Goal: Task Accomplishment & Management: Use online tool/utility

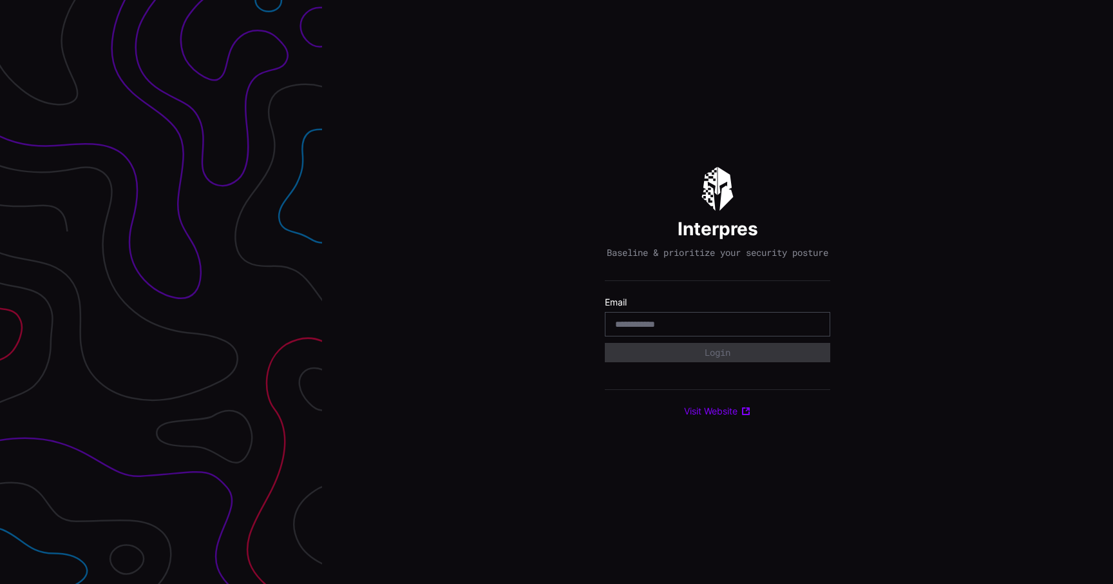
type input "**********"
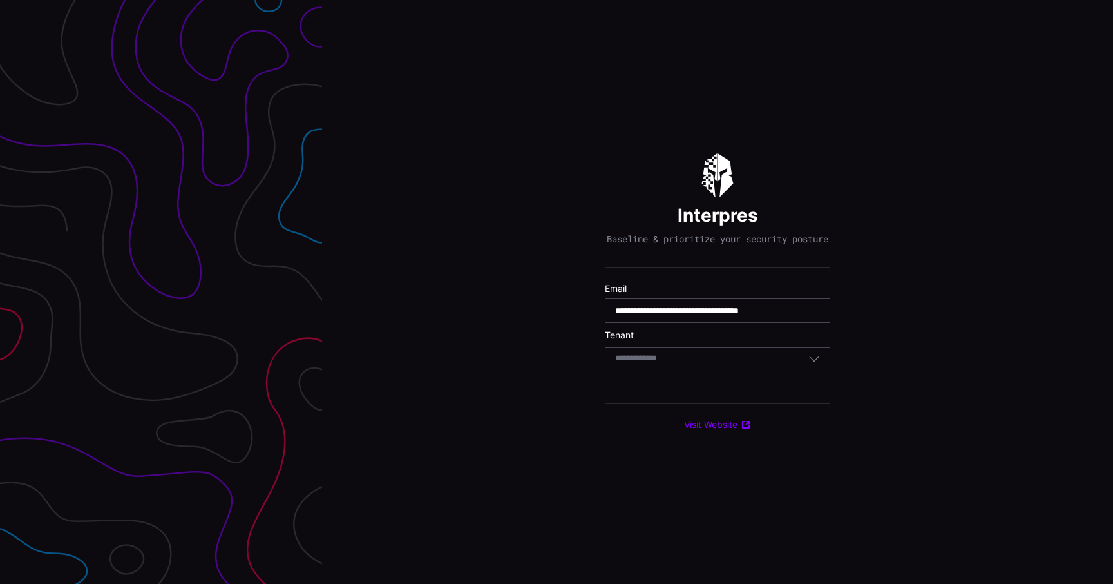
click at [700, 364] on div "Select Tenant" at bounding box center [711, 358] width 193 height 12
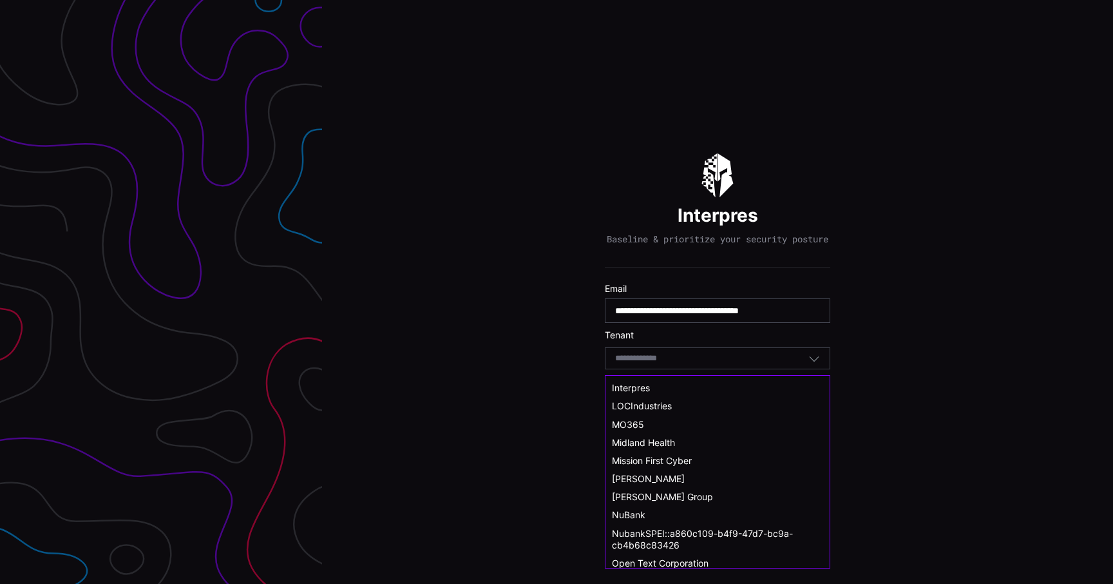
scroll to position [422, 0]
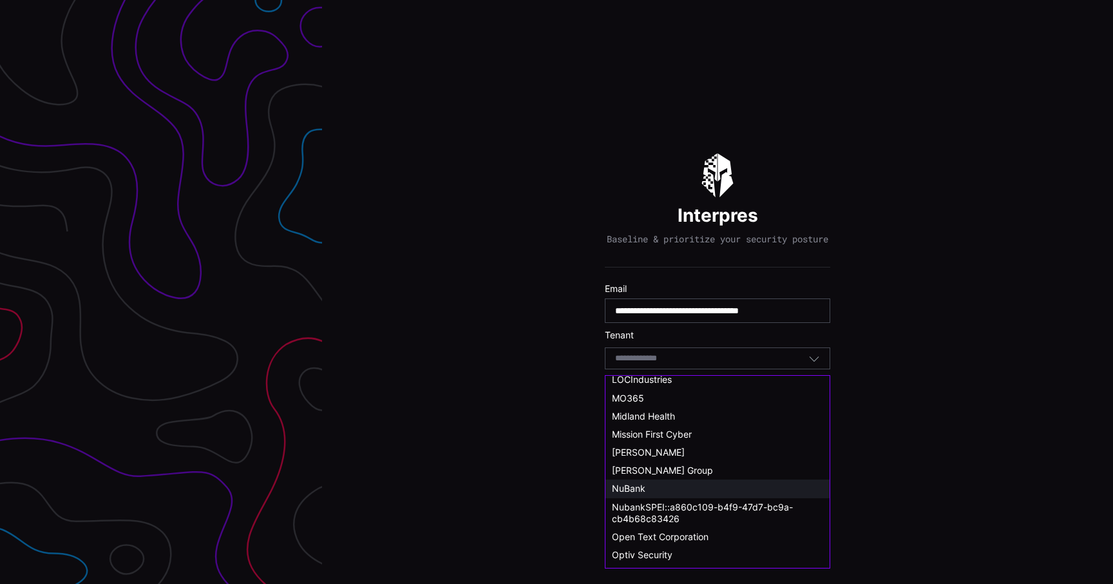
click at [647, 488] on div "NuBank" at bounding box center [717, 488] width 211 height 12
